Goal: Obtain resource: Obtain resource

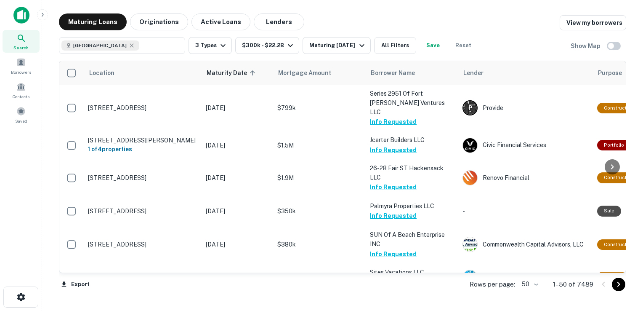
scroll to position [267, 0]
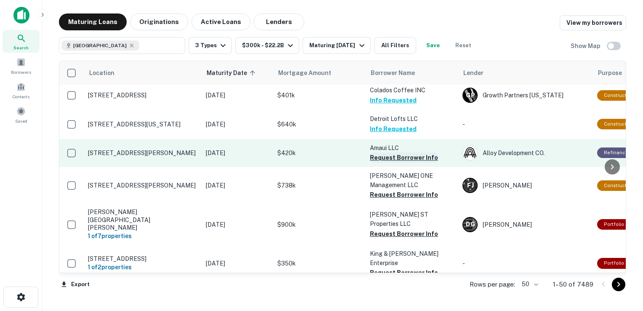
click at [411, 152] on button "Request Borrower Info" at bounding box center [404, 157] width 68 height 10
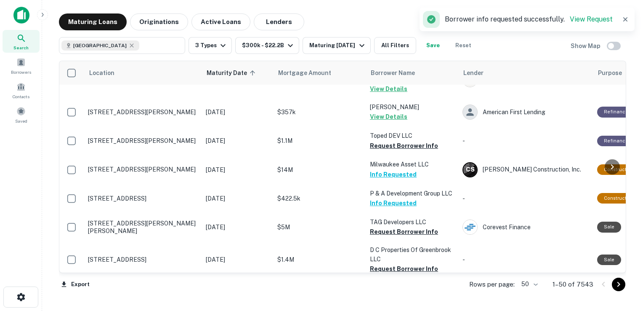
scroll to position [385, 0]
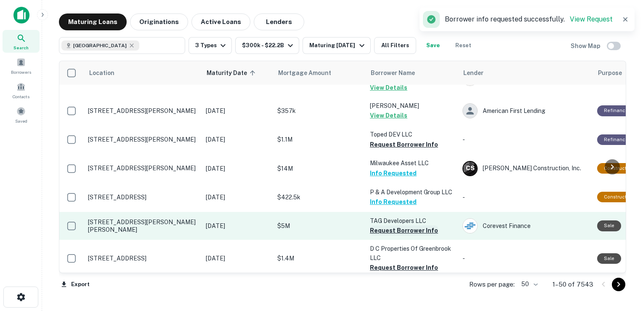
click at [374, 225] on button "Request Borrower Info" at bounding box center [404, 230] width 68 height 10
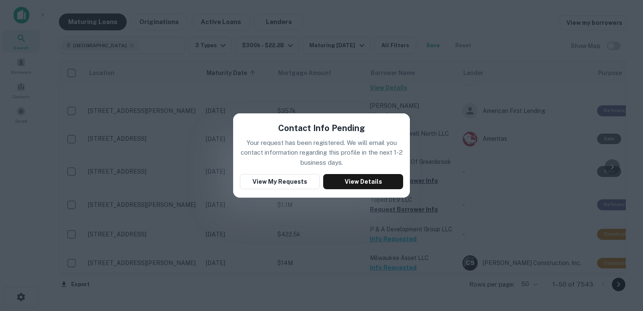
click at [479, 144] on div "Contact Info Pending Your request has been registered. We will email you contac…" at bounding box center [321, 155] width 643 height 311
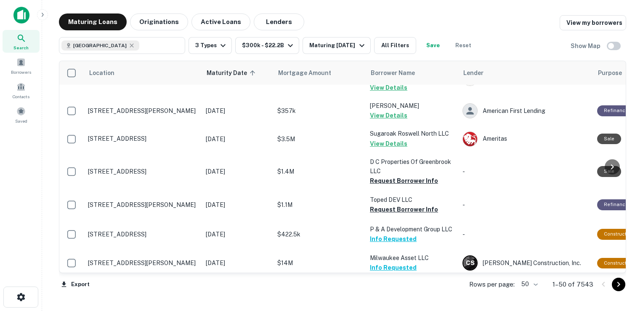
click at [392, 291] on button "Request Borrower Info" at bounding box center [404, 296] width 68 height 10
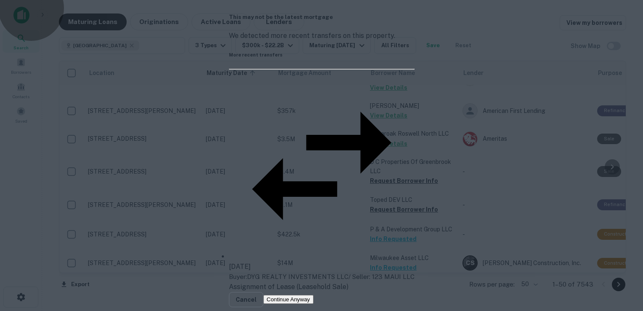
click at [314, 295] on button "Continue Anyway" at bounding box center [289, 299] width 50 height 9
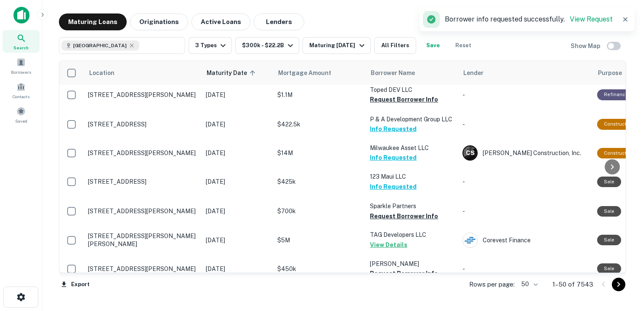
scroll to position [496, 0]
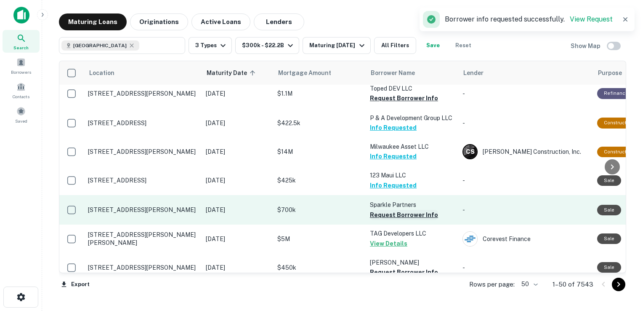
click at [387, 210] on button "Request Borrower Info" at bounding box center [404, 215] width 68 height 10
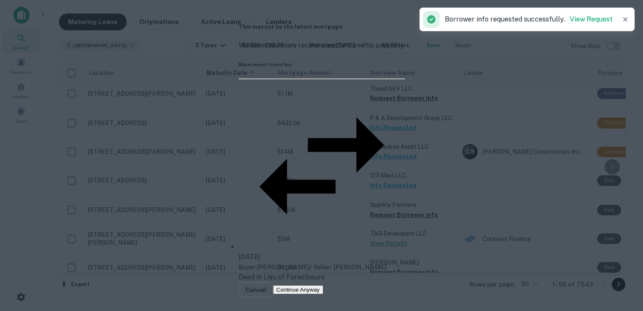
click at [323, 285] on button "Continue Anyway" at bounding box center [298, 289] width 50 height 9
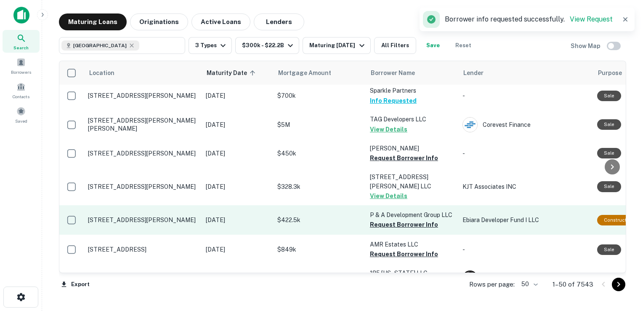
scroll to position [611, 0]
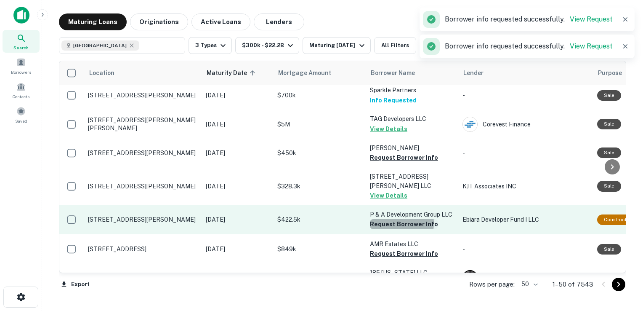
click at [379, 219] on button "Request Borrower Info" at bounding box center [404, 224] width 68 height 10
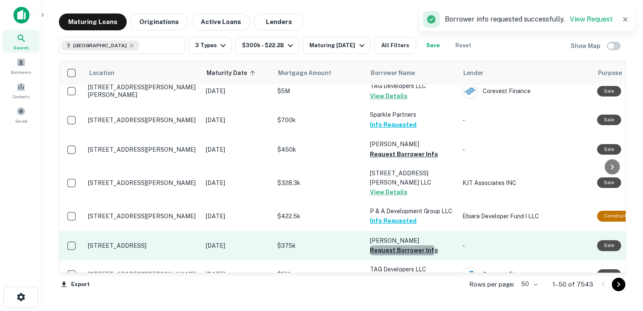
click at [399, 245] on button "Request Borrower Info" at bounding box center [404, 250] width 68 height 10
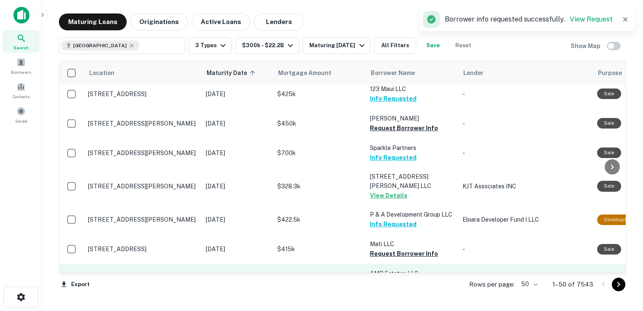
click at [395, 278] on button "Request Borrower Info" at bounding box center [404, 283] width 68 height 10
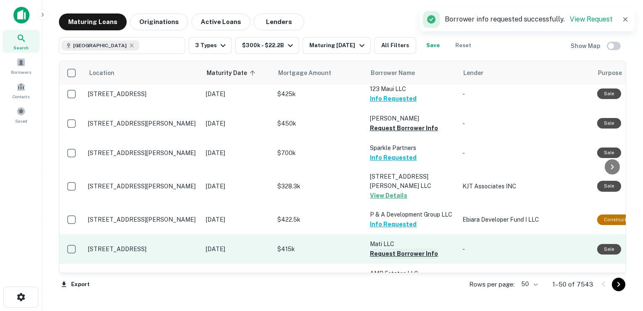
click at [384, 248] on button "Request Borrower Info" at bounding box center [404, 253] width 68 height 10
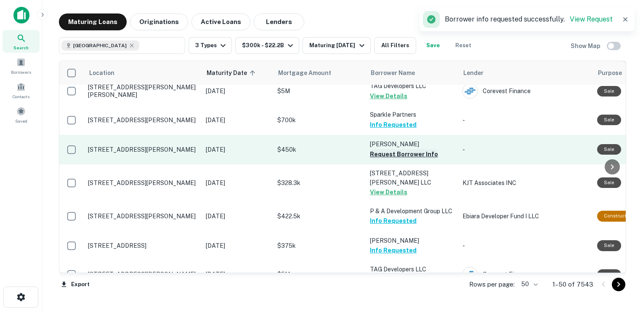
click at [378, 149] on button "Request Borrower Info" at bounding box center [404, 154] width 68 height 10
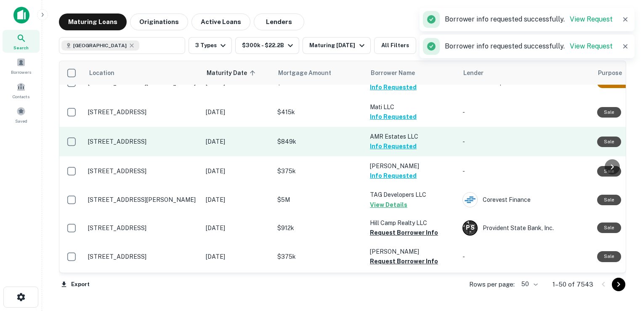
scroll to position [749, 0]
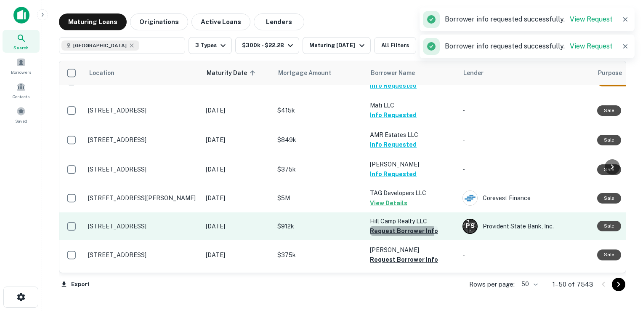
click at [381, 226] on button "Request Borrower Info" at bounding box center [404, 231] width 68 height 10
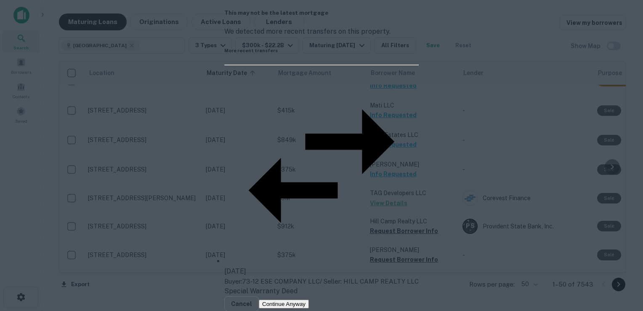
click at [309, 299] on button "Continue Anyway" at bounding box center [284, 303] width 50 height 9
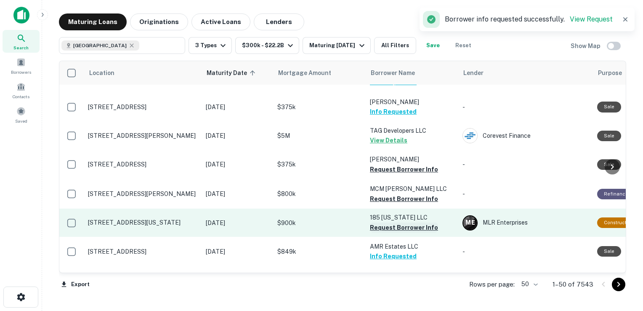
click at [401, 222] on button "Request Borrower Info" at bounding box center [404, 227] width 68 height 10
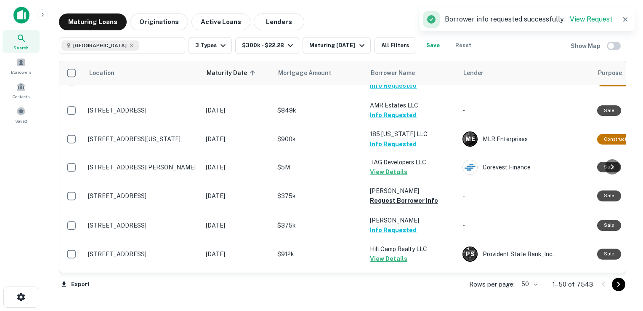
click at [377, 195] on button "Request Borrower Info" at bounding box center [404, 200] width 68 height 10
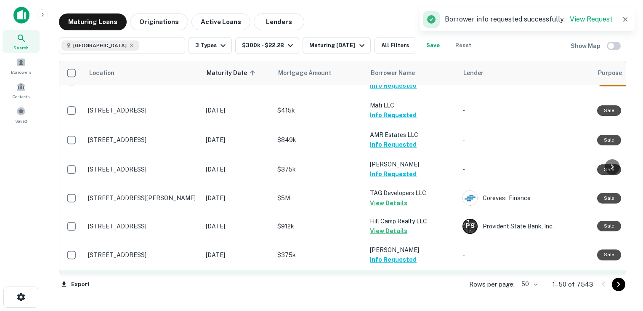
click at [397, 284] on button "Request Borrower Info" at bounding box center [404, 289] width 68 height 10
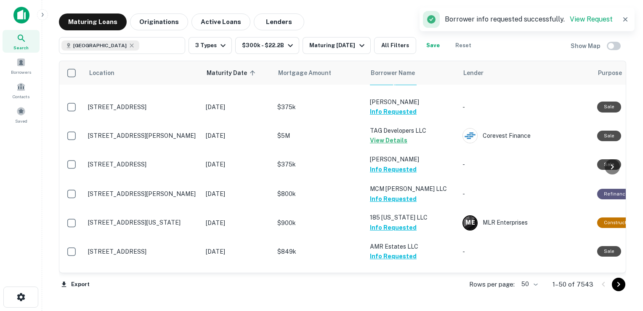
scroll to position [966, 0]
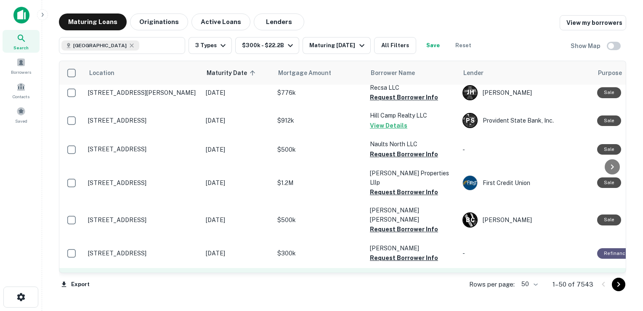
click at [393, 282] on button "Request Borrower Info" at bounding box center [404, 287] width 68 height 10
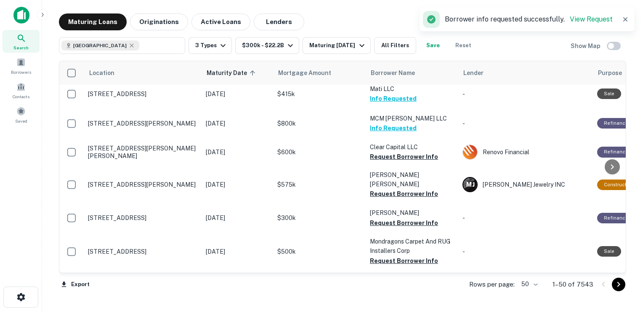
scroll to position [974, 0]
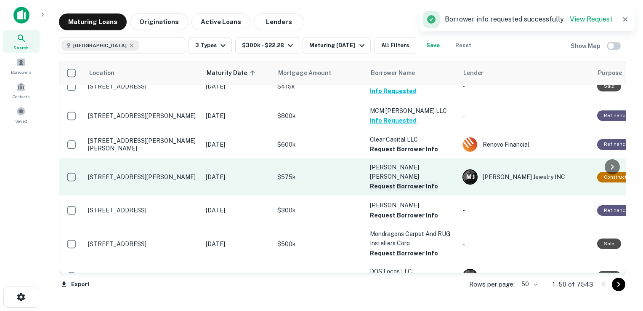
click at [396, 181] on button "Request Borrower Info" at bounding box center [404, 186] width 68 height 10
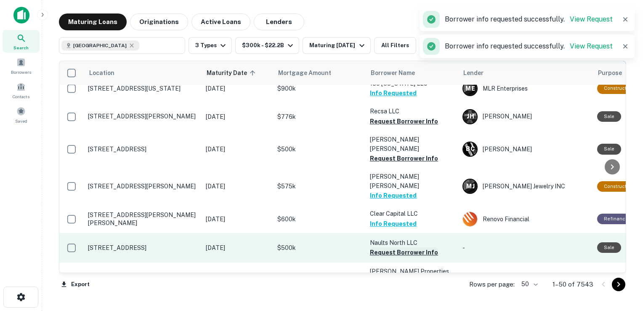
click at [385, 247] on button "Request Borrower Info" at bounding box center [404, 252] width 68 height 10
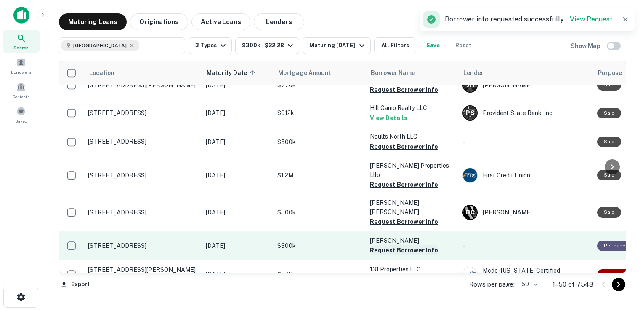
click at [389, 245] on button "Request Borrower Info" at bounding box center [404, 250] width 68 height 10
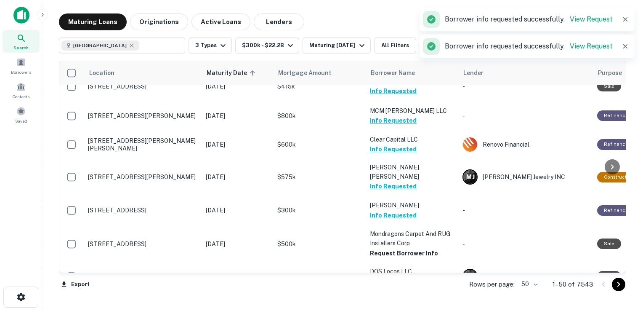
scroll to position [982, 0]
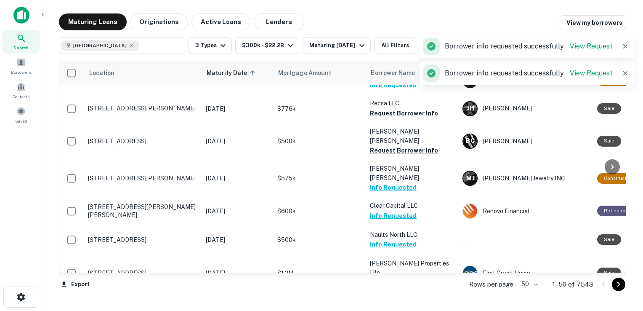
click at [381, 225] on td "Naults North LLC Info Requested" at bounding box center [412, 239] width 93 height 29
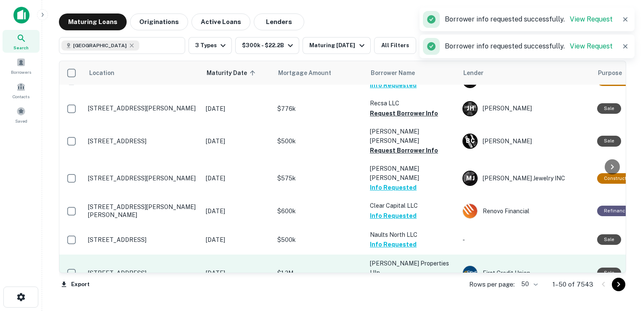
click at [392, 277] on button "Request Borrower Info" at bounding box center [404, 282] width 68 height 10
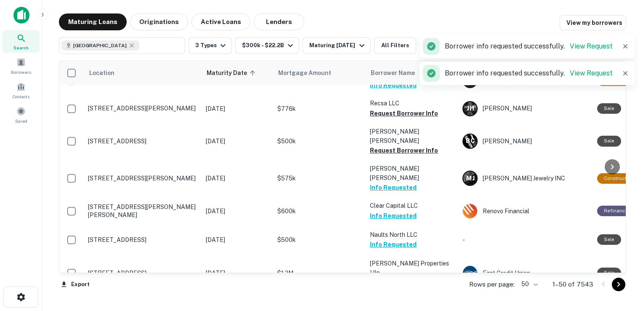
click at [384, 305] on button "Request Borrower Info" at bounding box center [404, 310] width 68 height 10
